Goal: Navigation & Orientation: Find specific page/section

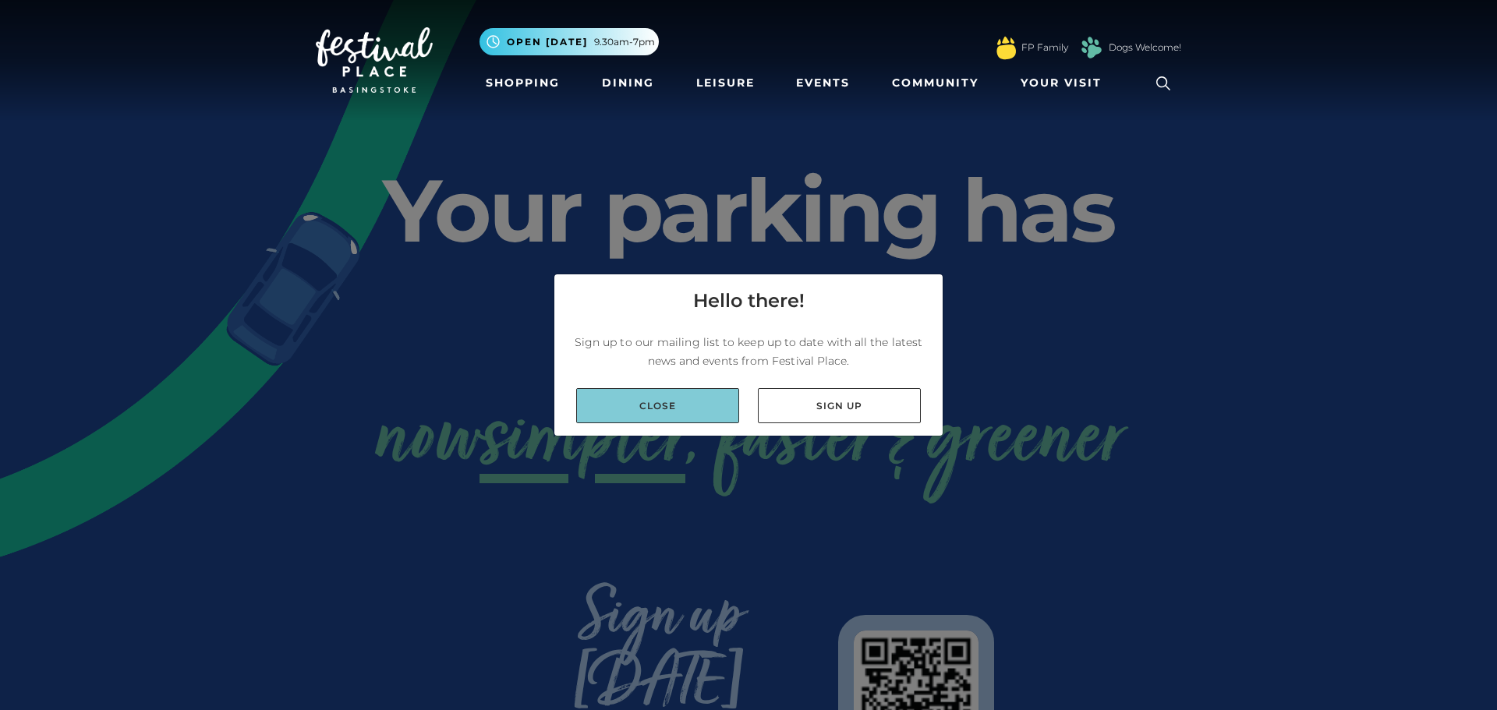
click at [651, 409] on link "Close" at bounding box center [657, 405] width 163 height 35
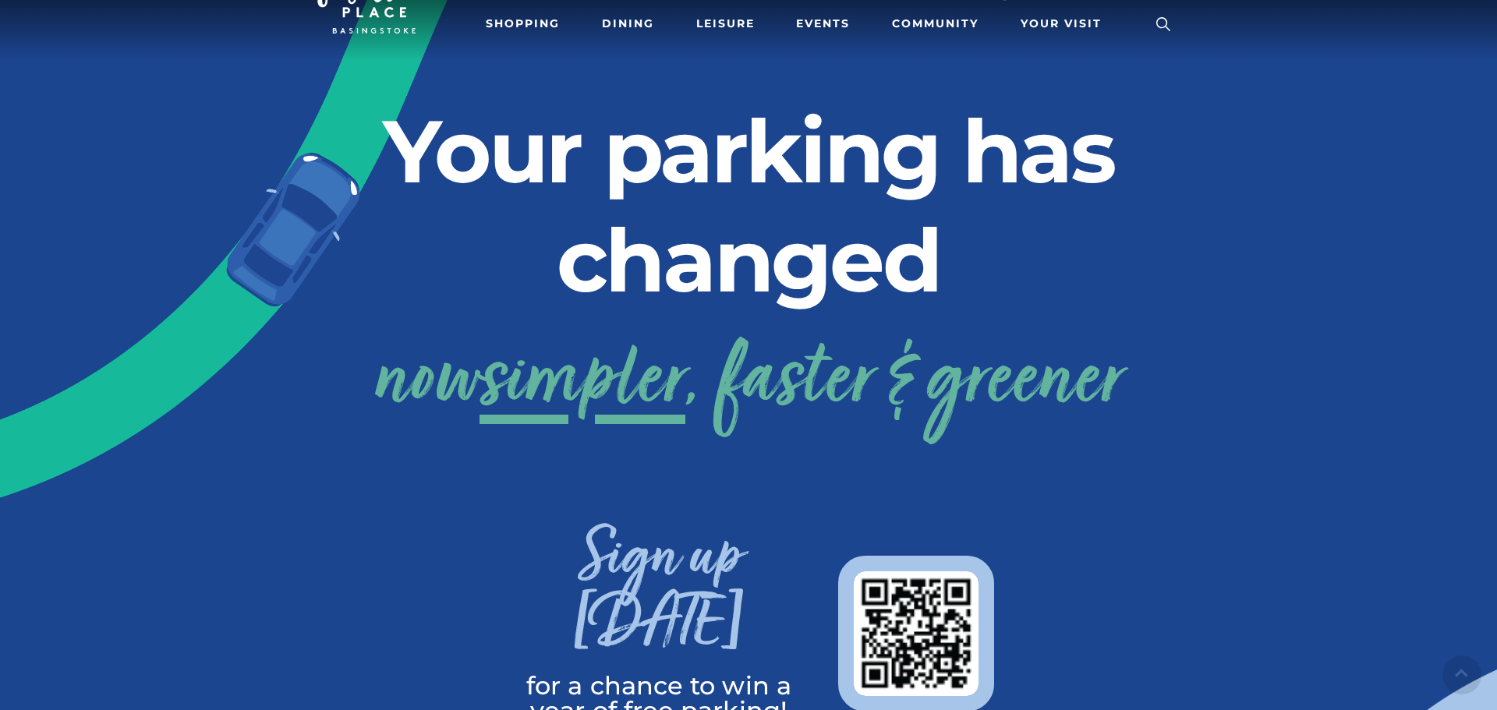
scroll to position [68, 0]
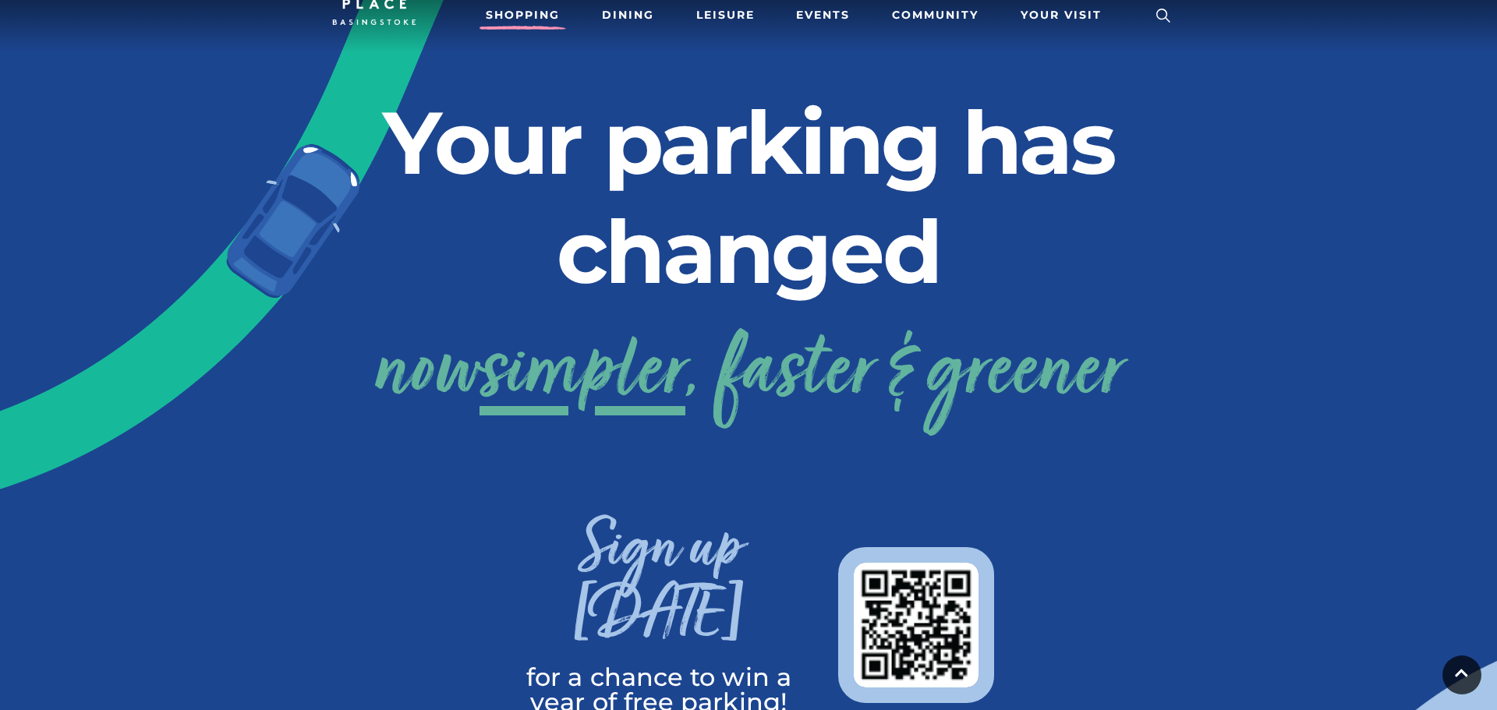
click at [522, 19] on link "Shopping" at bounding box center [522, 15] width 87 height 29
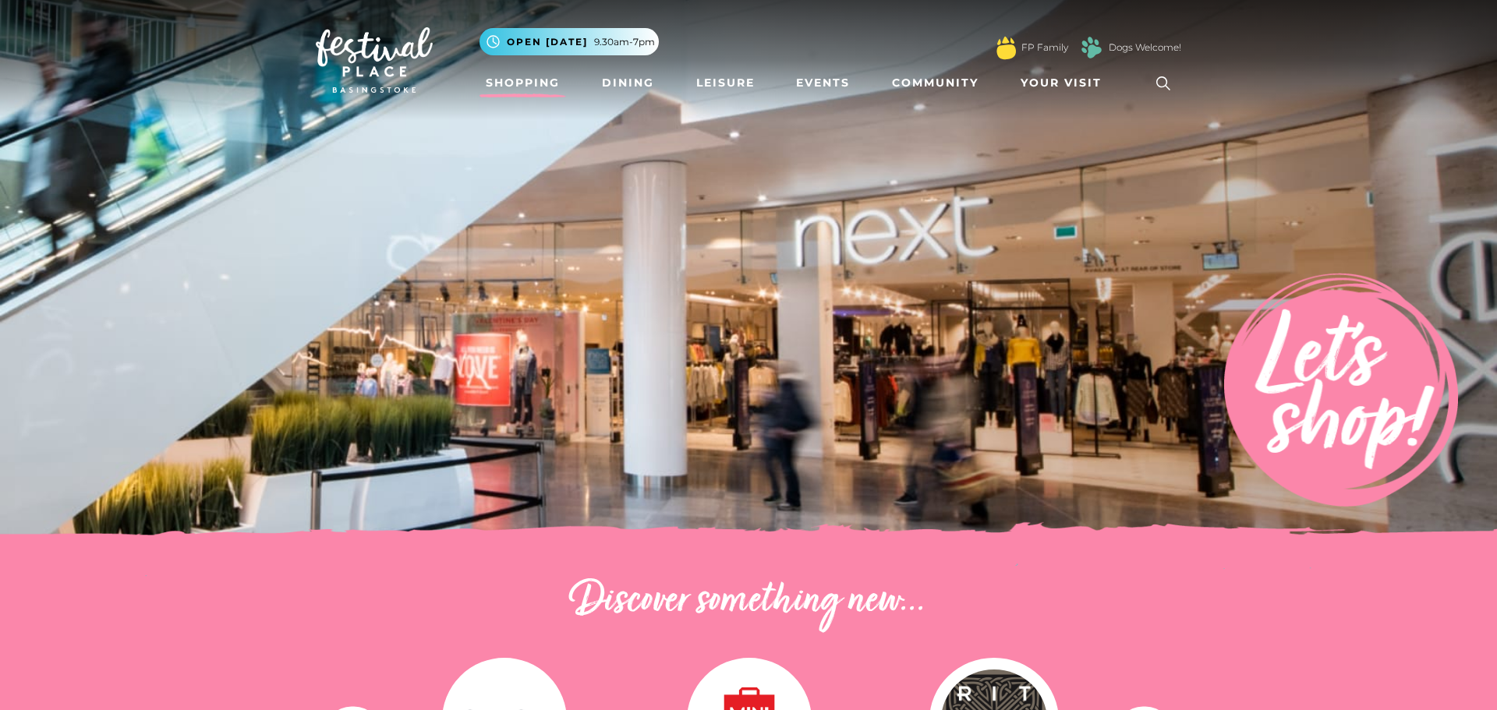
click at [521, 82] on link "Shopping" at bounding box center [522, 83] width 87 height 29
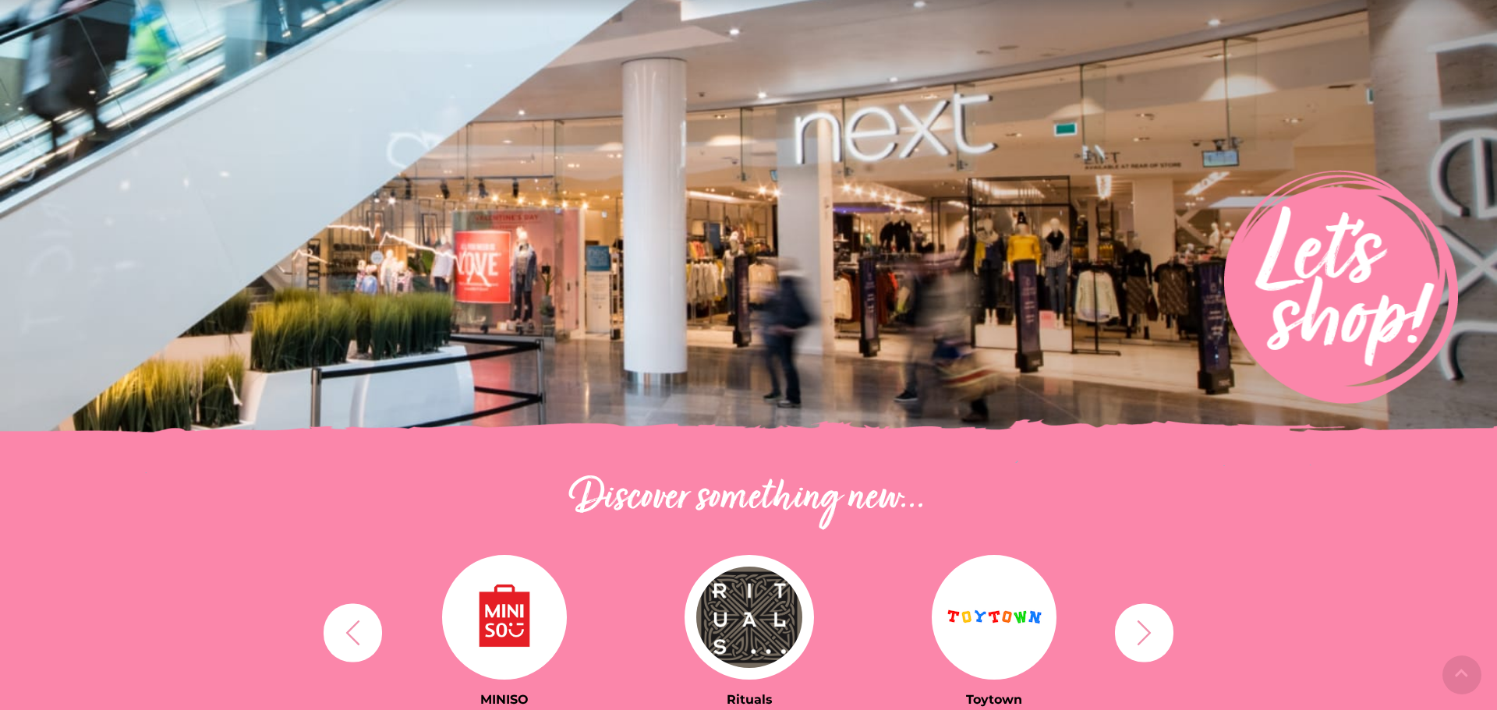
scroll to position [333, 0]
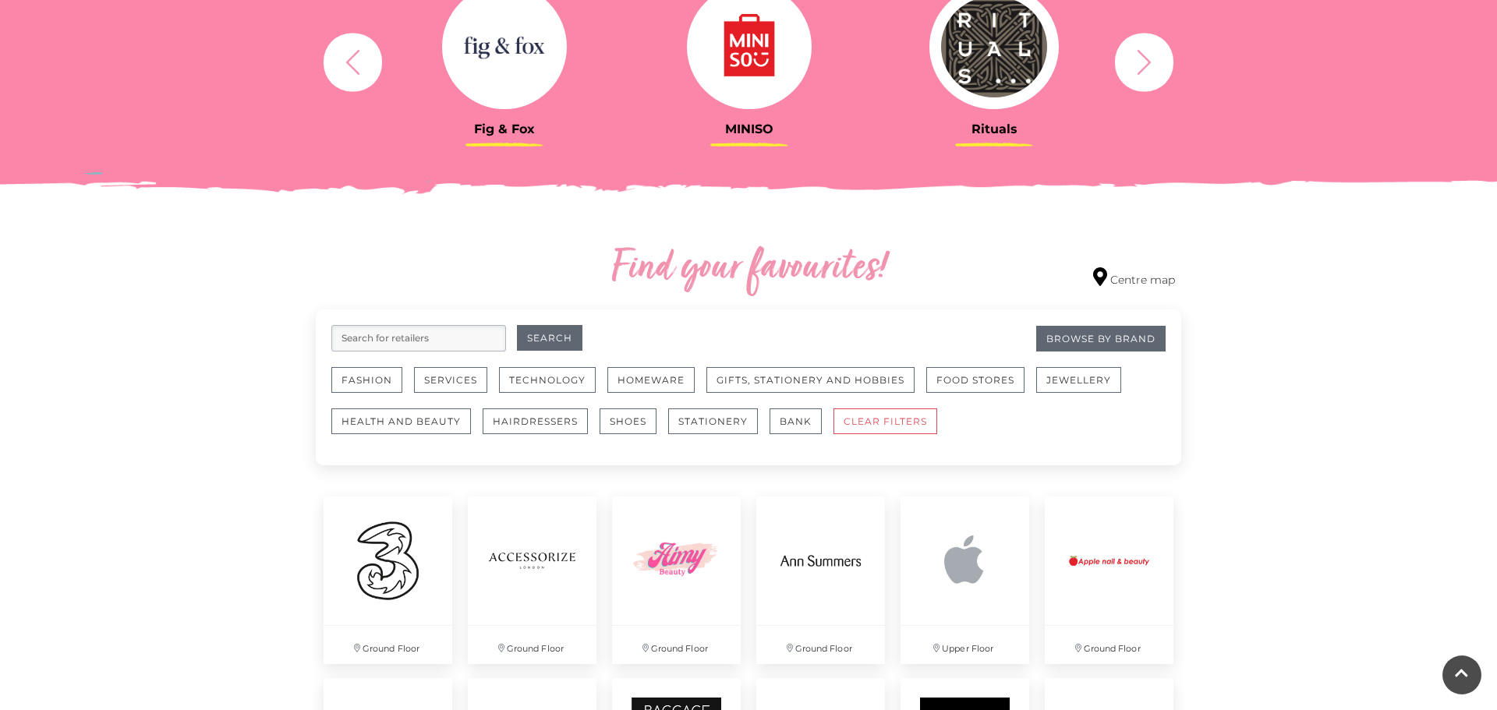
scroll to position [723, 0]
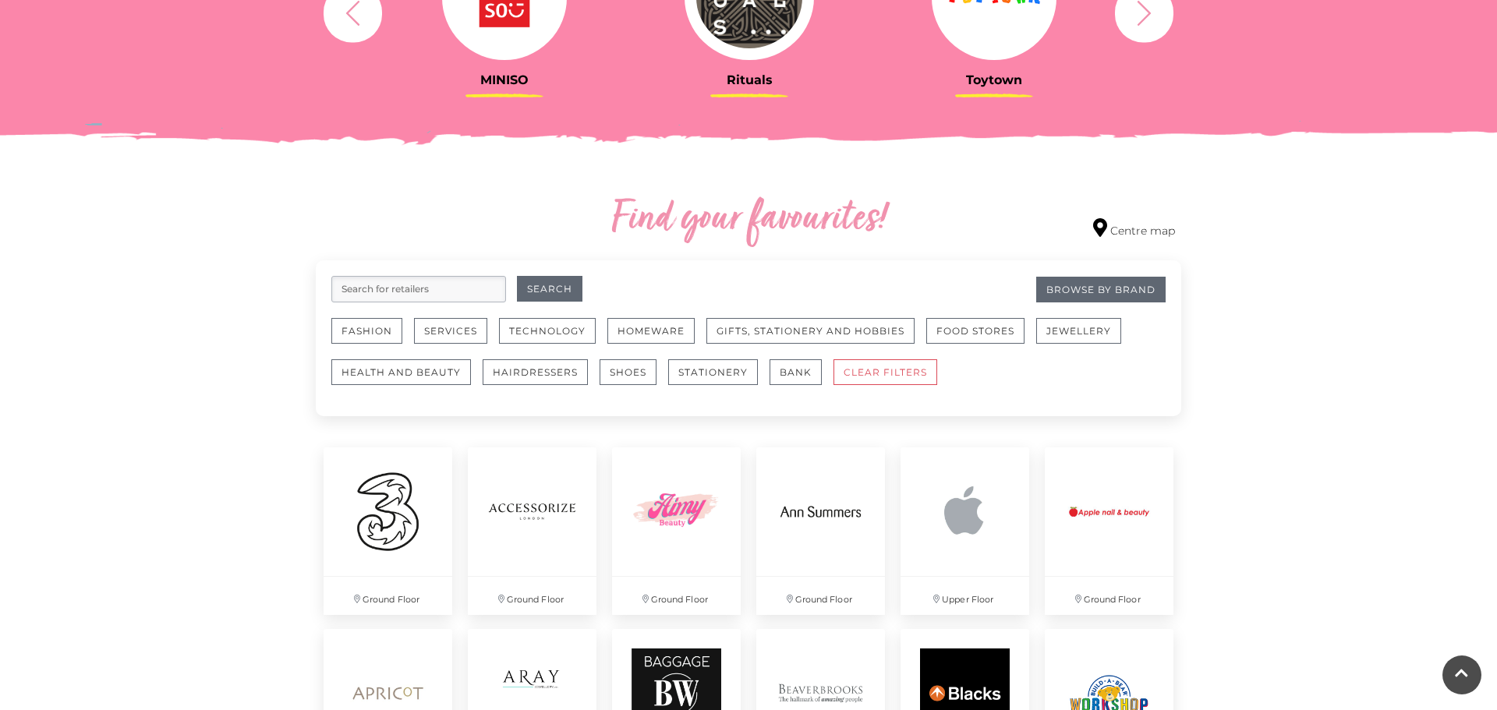
click at [421, 288] on input "search" at bounding box center [418, 289] width 175 height 27
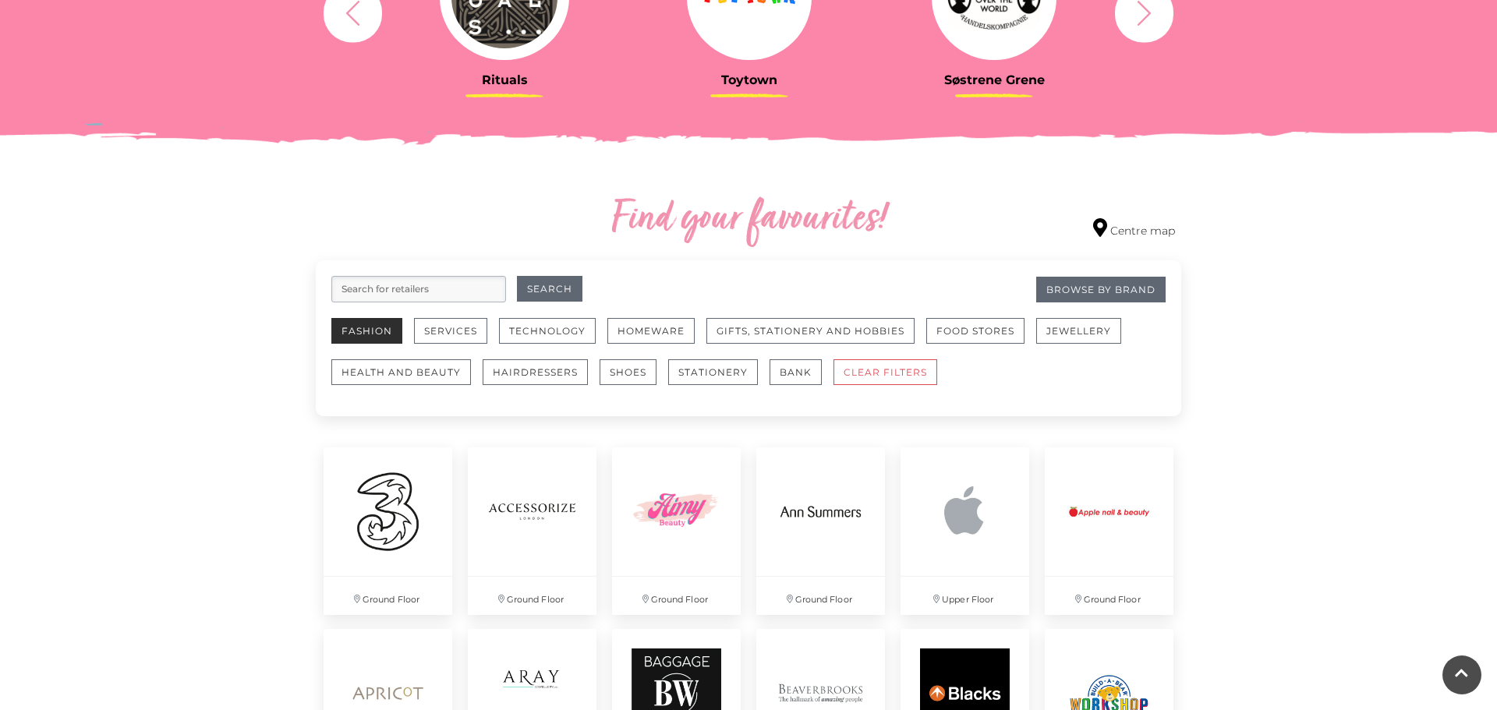
click at [370, 321] on button "Fashion" at bounding box center [366, 331] width 71 height 26
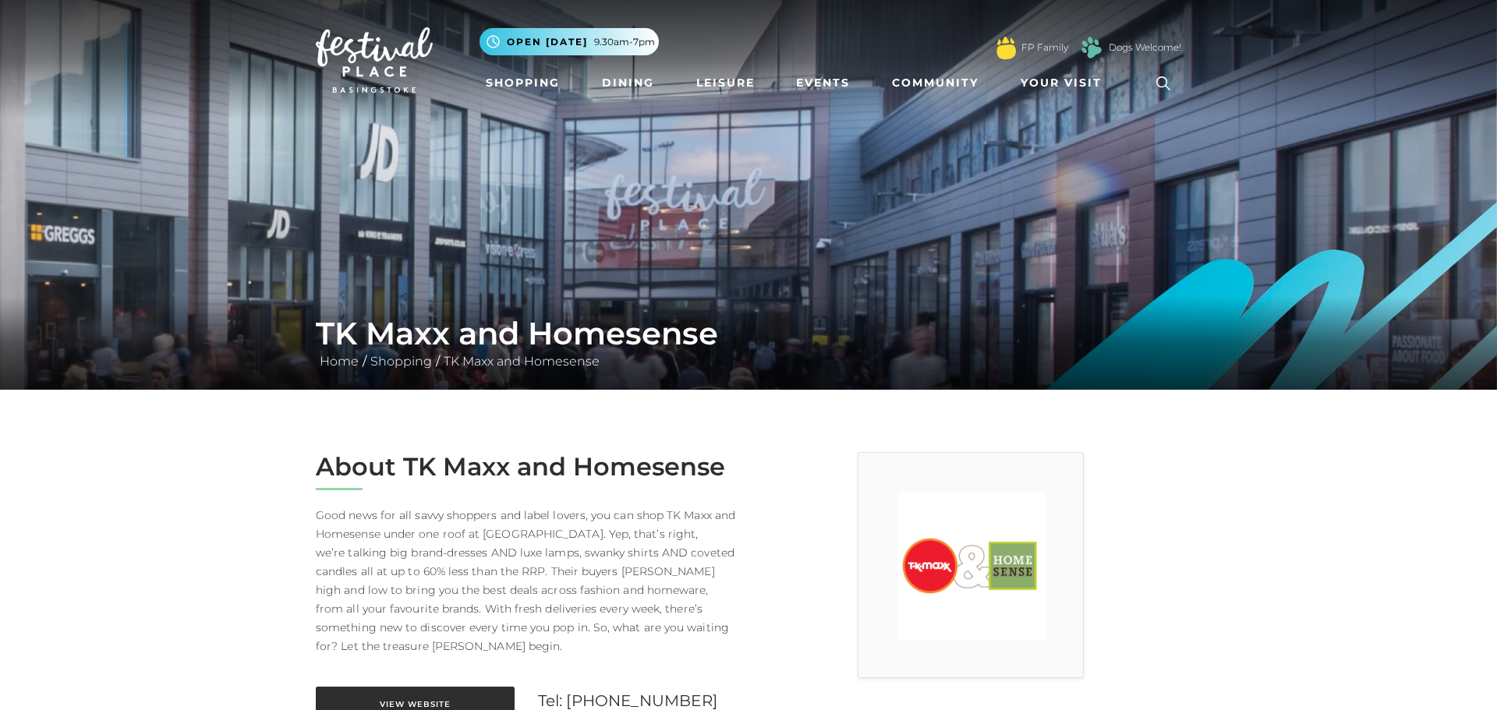
click at [399, 691] on link "View Website" at bounding box center [415, 704] width 199 height 35
click at [423, 687] on link "View Website" at bounding box center [415, 704] width 199 height 35
click at [1069, 86] on span "Your Visit" at bounding box center [1061, 83] width 81 height 16
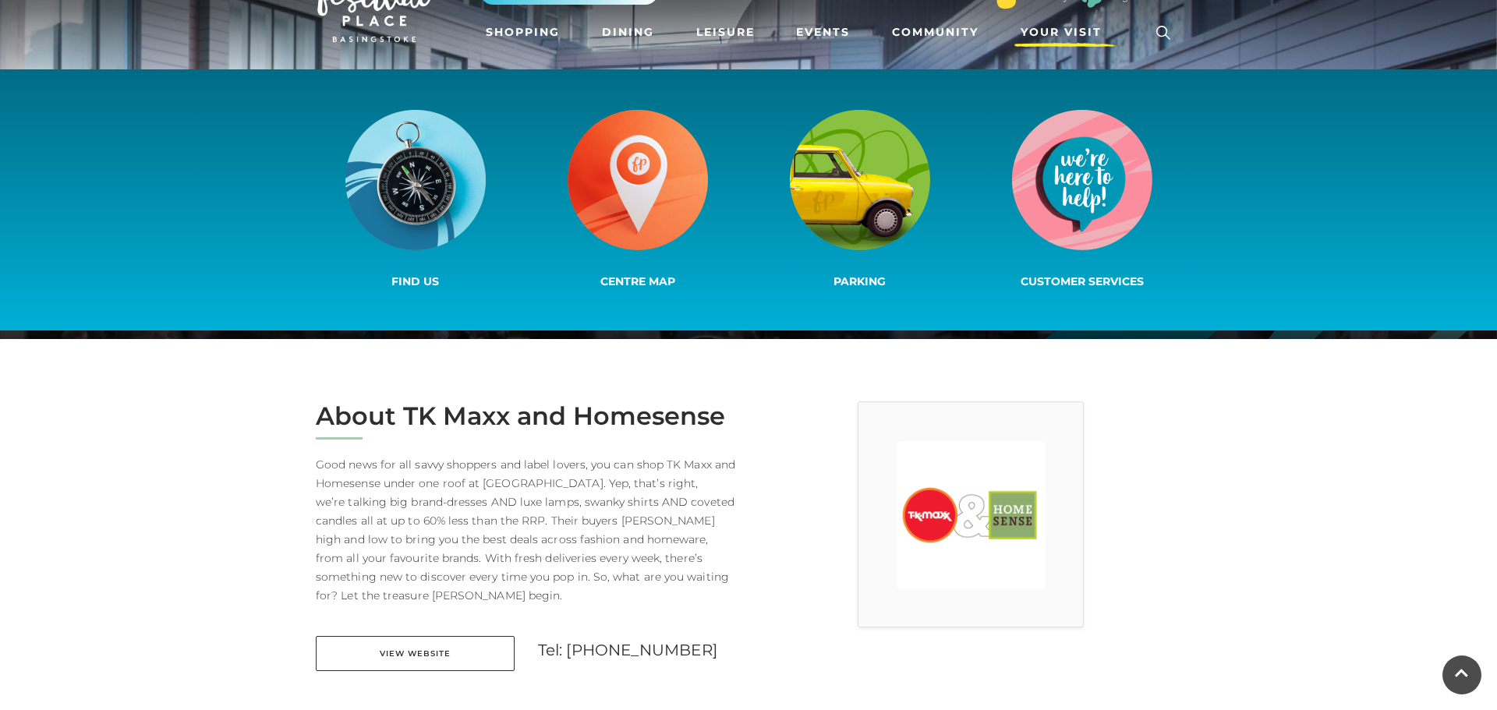
scroll to position [44, 0]
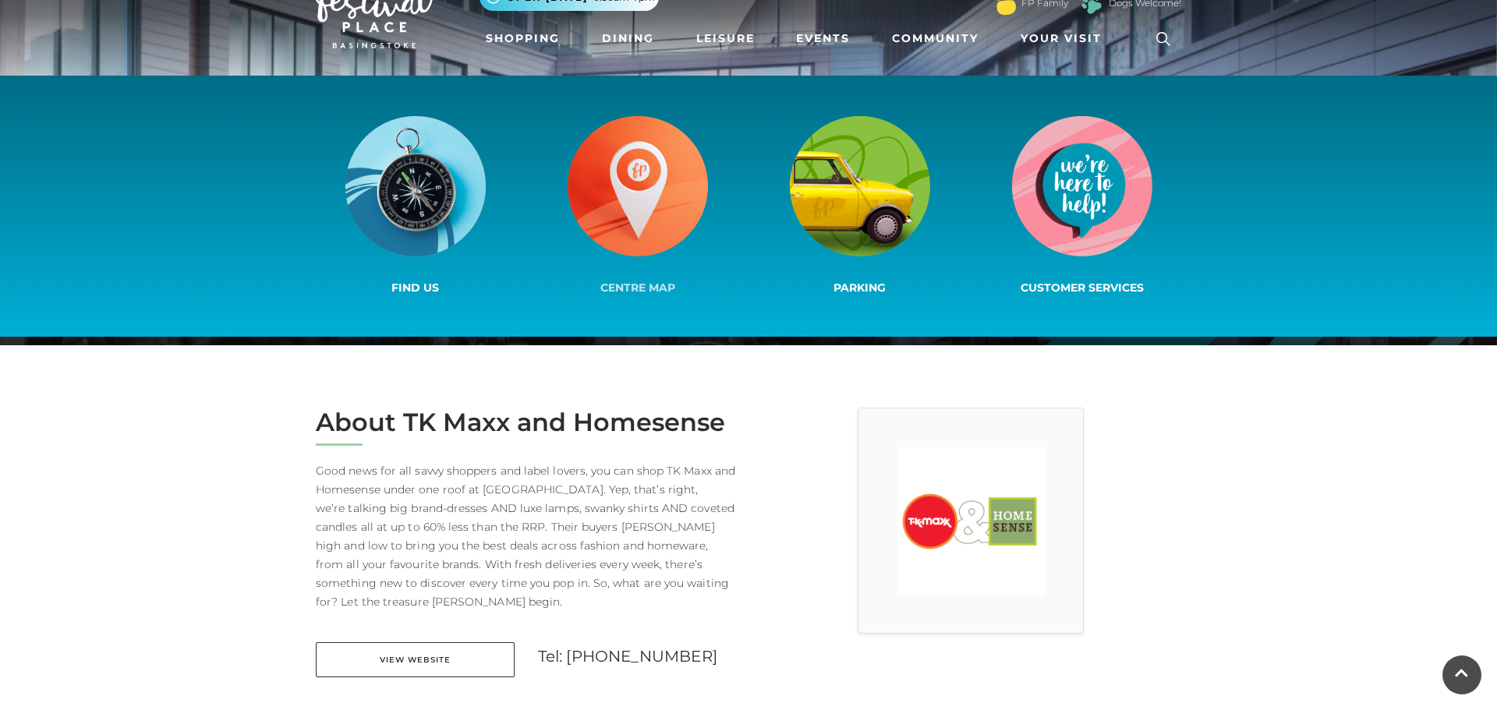
click at [620, 211] on img at bounding box center [638, 186] width 140 height 140
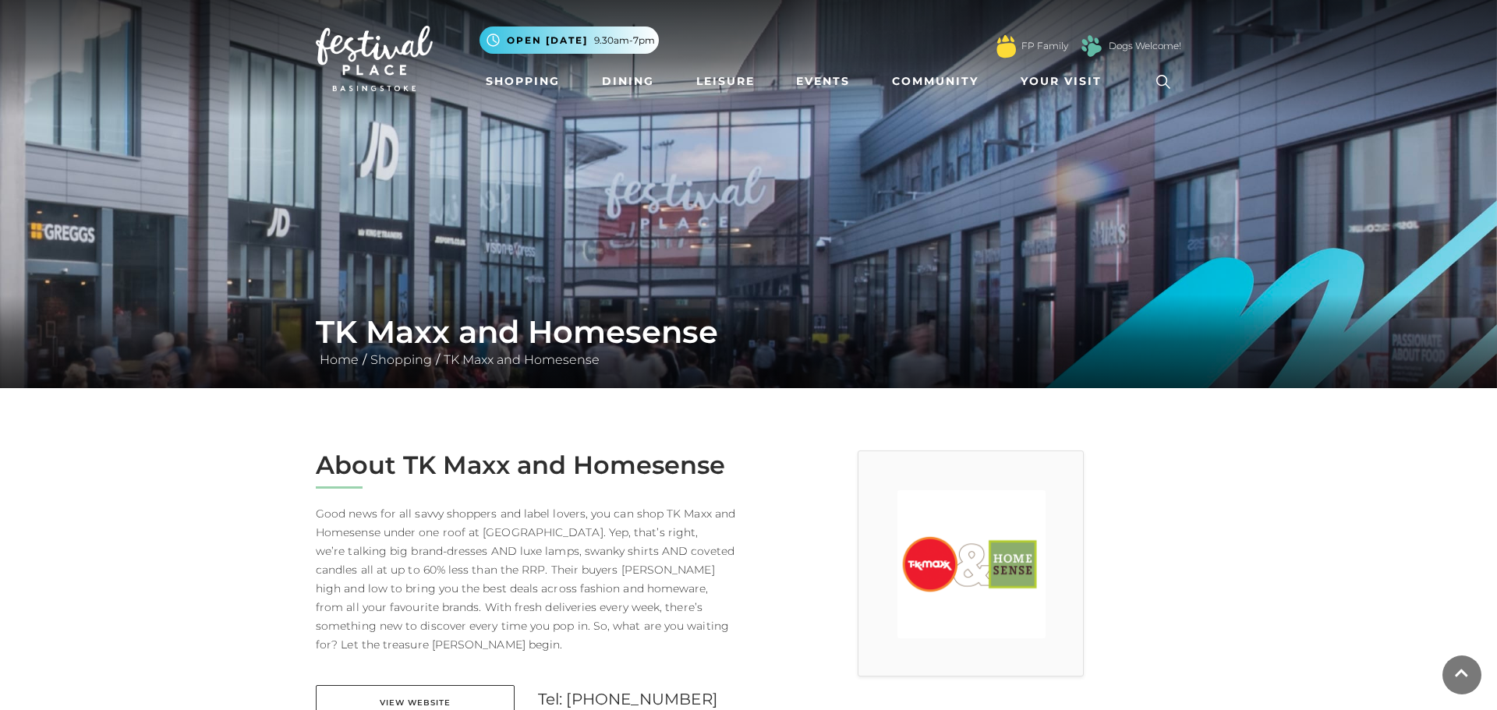
scroll to position [0, 0]
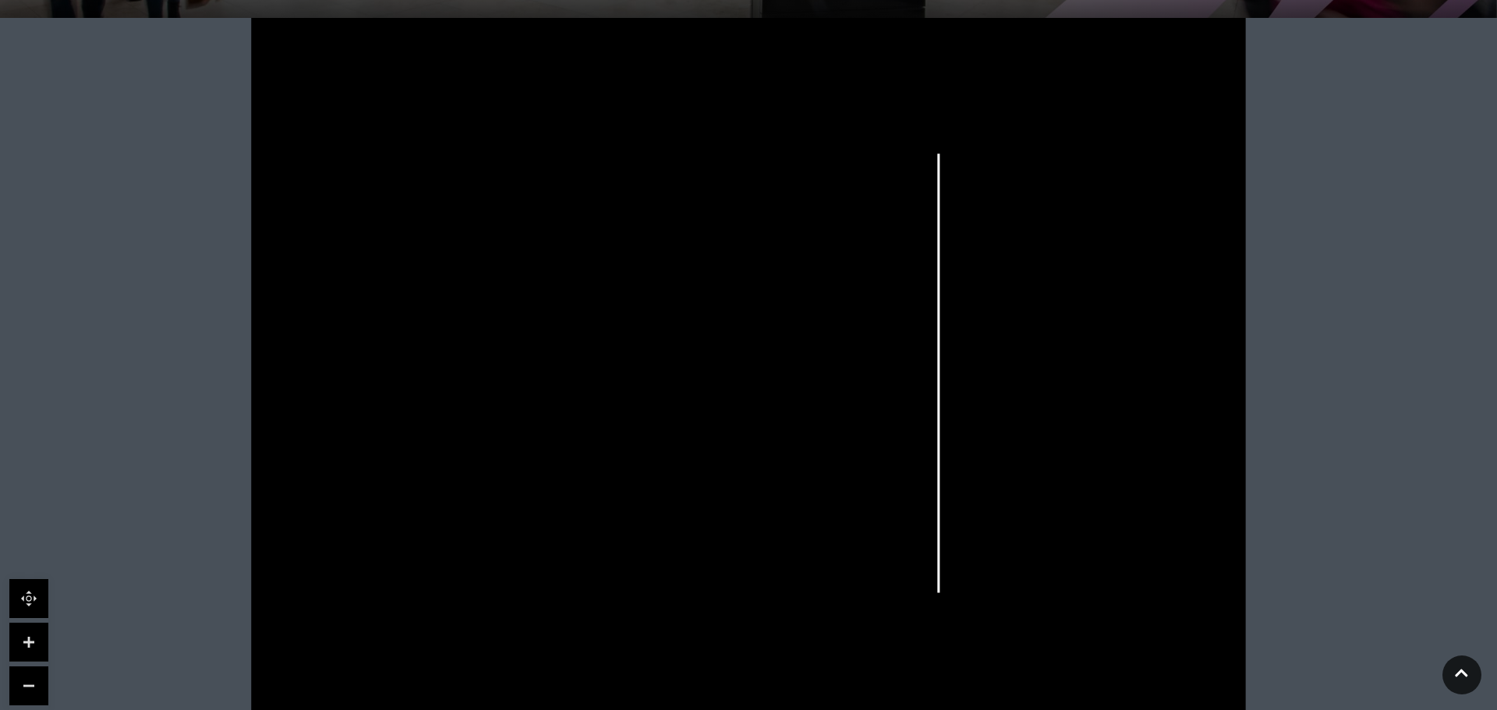
scroll to position [396, 0]
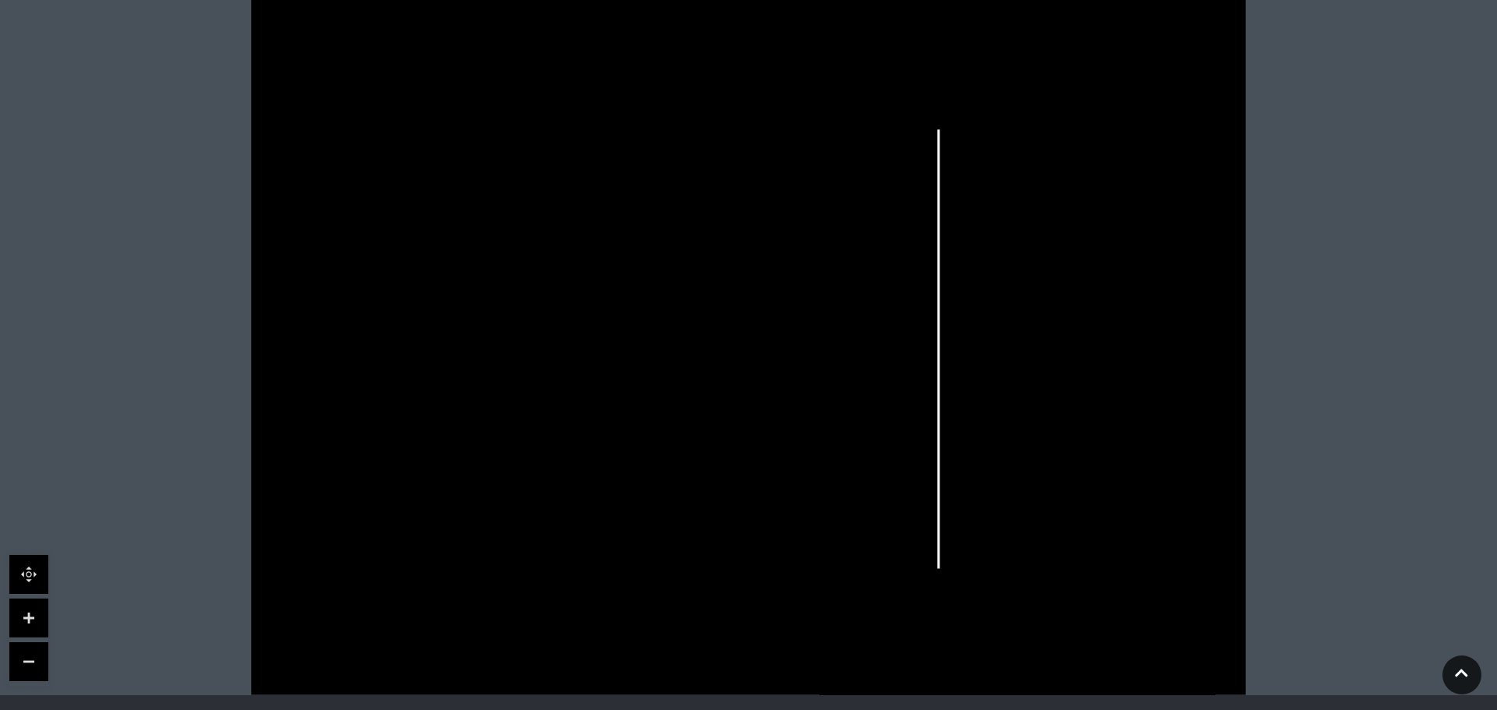
click at [28, 620] on link at bounding box center [28, 618] width 39 height 39
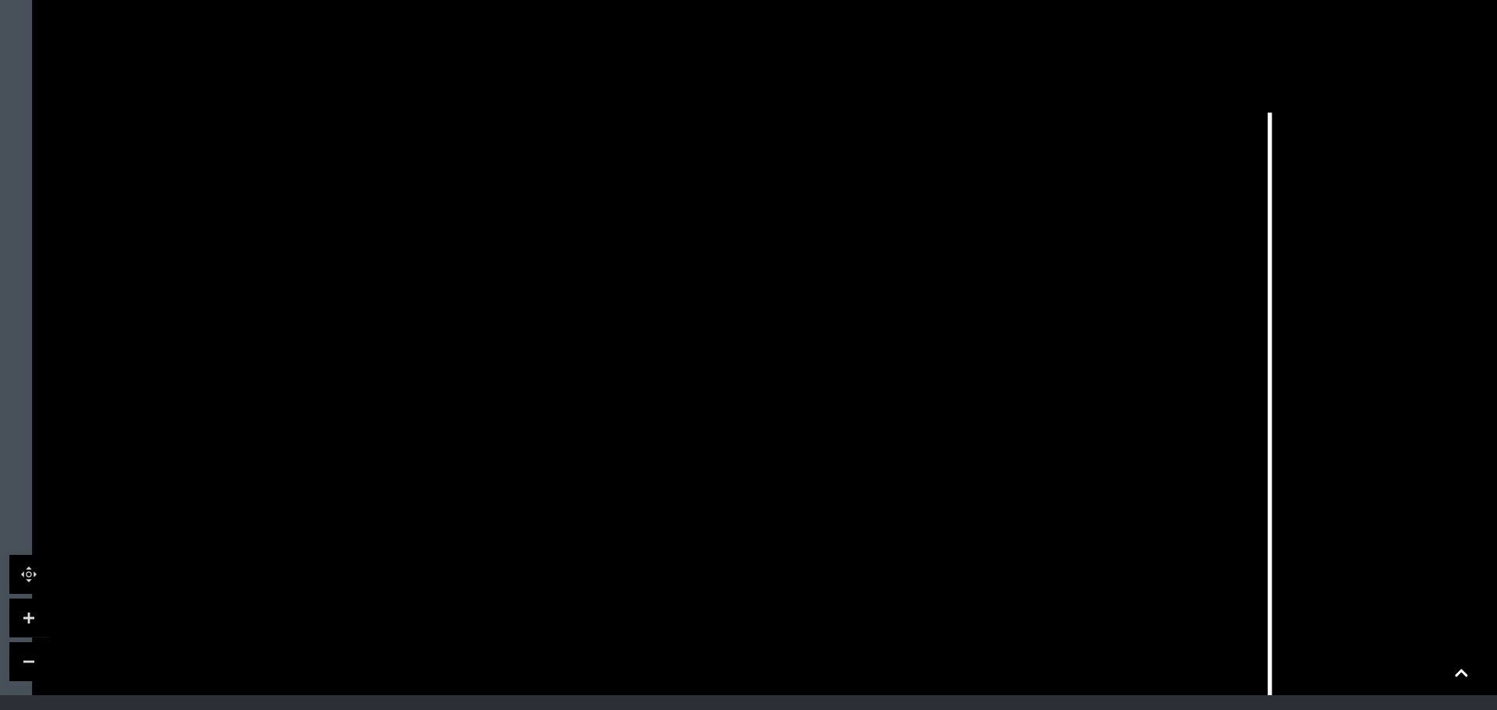
drag, startPoint x: 462, startPoint y: 503, endPoint x: 640, endPoint y: 658, distance: 236.5
click at [640, 658] on icon at bounding box center [926, 499] width 2245 height 1263
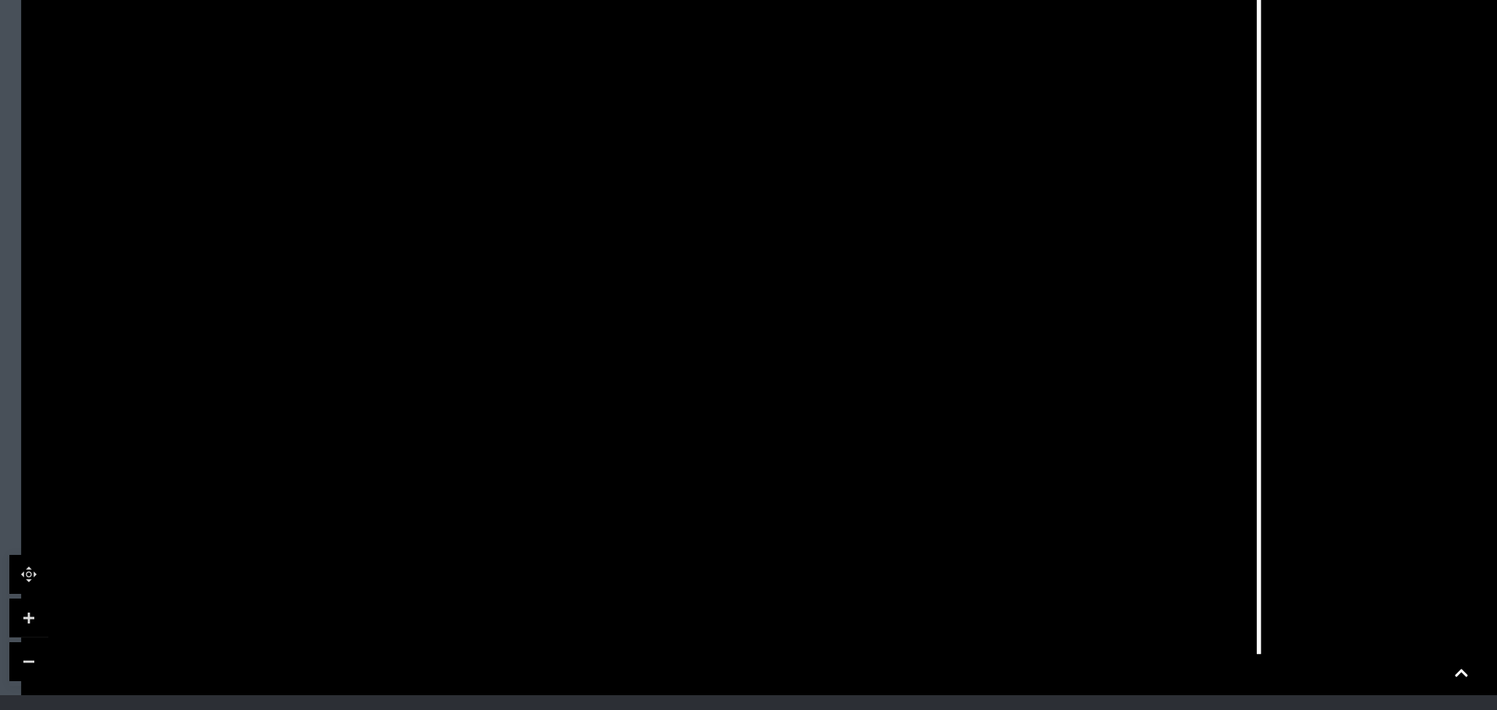
drag, startPoint x: 680, startPoint y: 604, endPoint x: 669, endPoint y: 355, distance: 249.7
click at [669, 355] on icon at bounding box center [915, 250] width 2245 height 1263
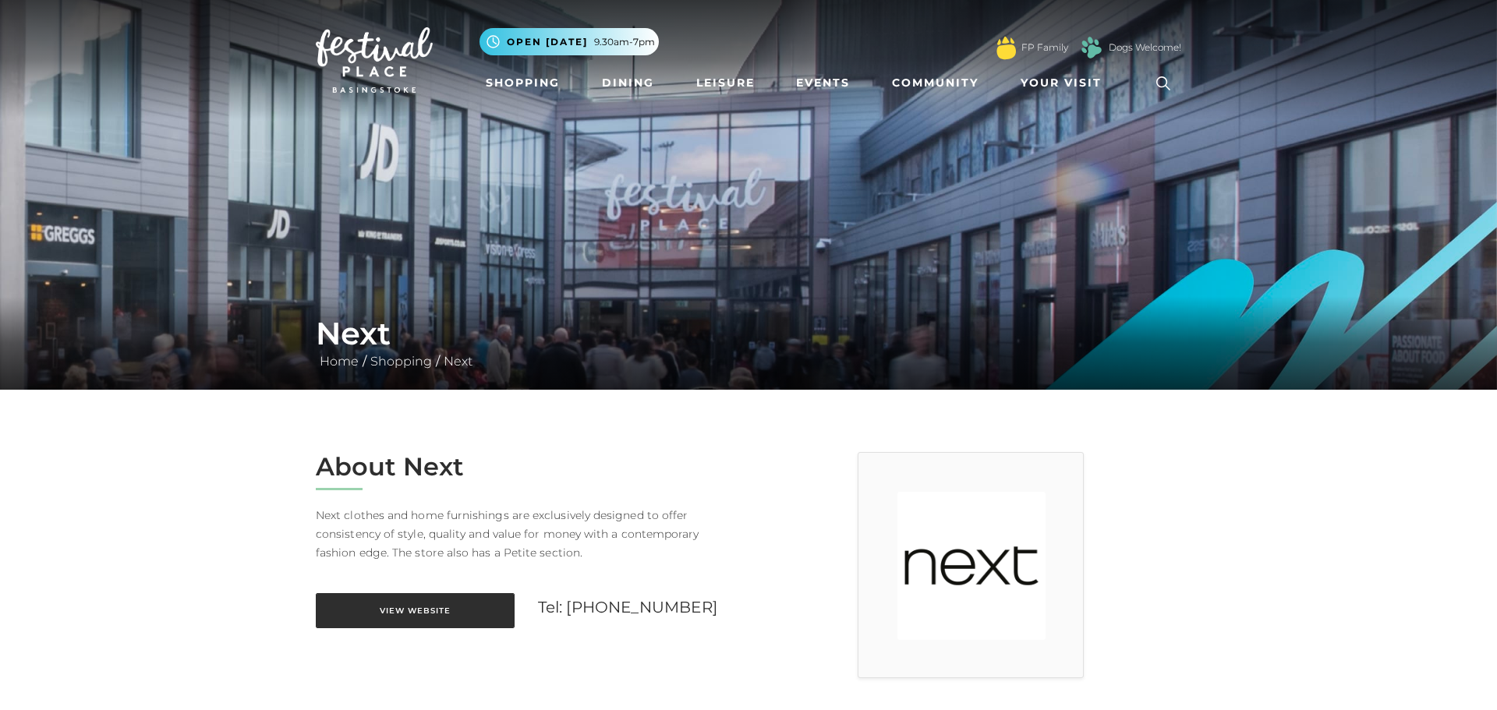
click at [435, 616] on link "View Website" at bounding box center [415, 610] width 199 height 35
click at [477, 612] on link "View Website" at bounding box center [415, 610] width 199 height 35
click at [438, 612] on link "View Website" at bounding box center [415, 610] width 199 height 35
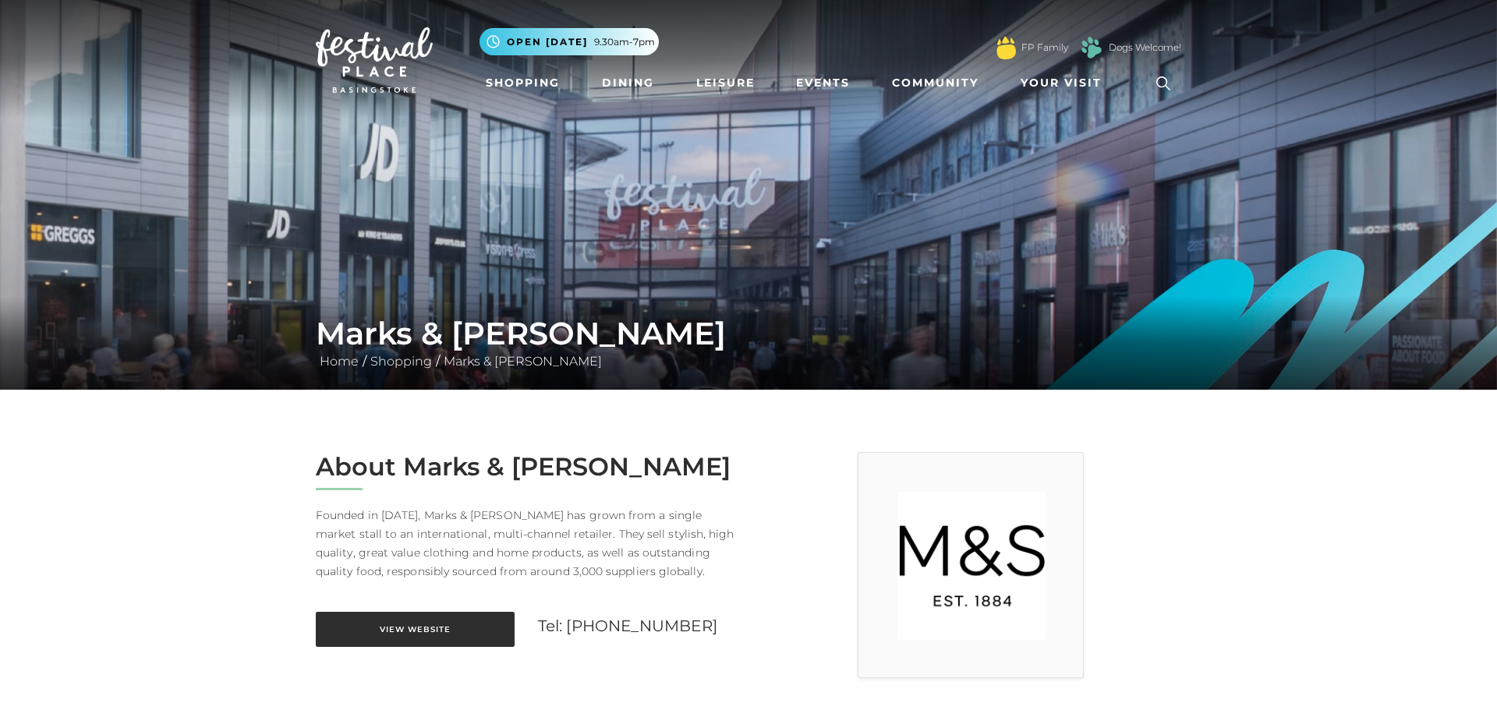
click at [424, 635] on link "View Website" at bounding box center [415, 629] width 199 height 35
